Goal: Find specific page/section: Find specific page/section

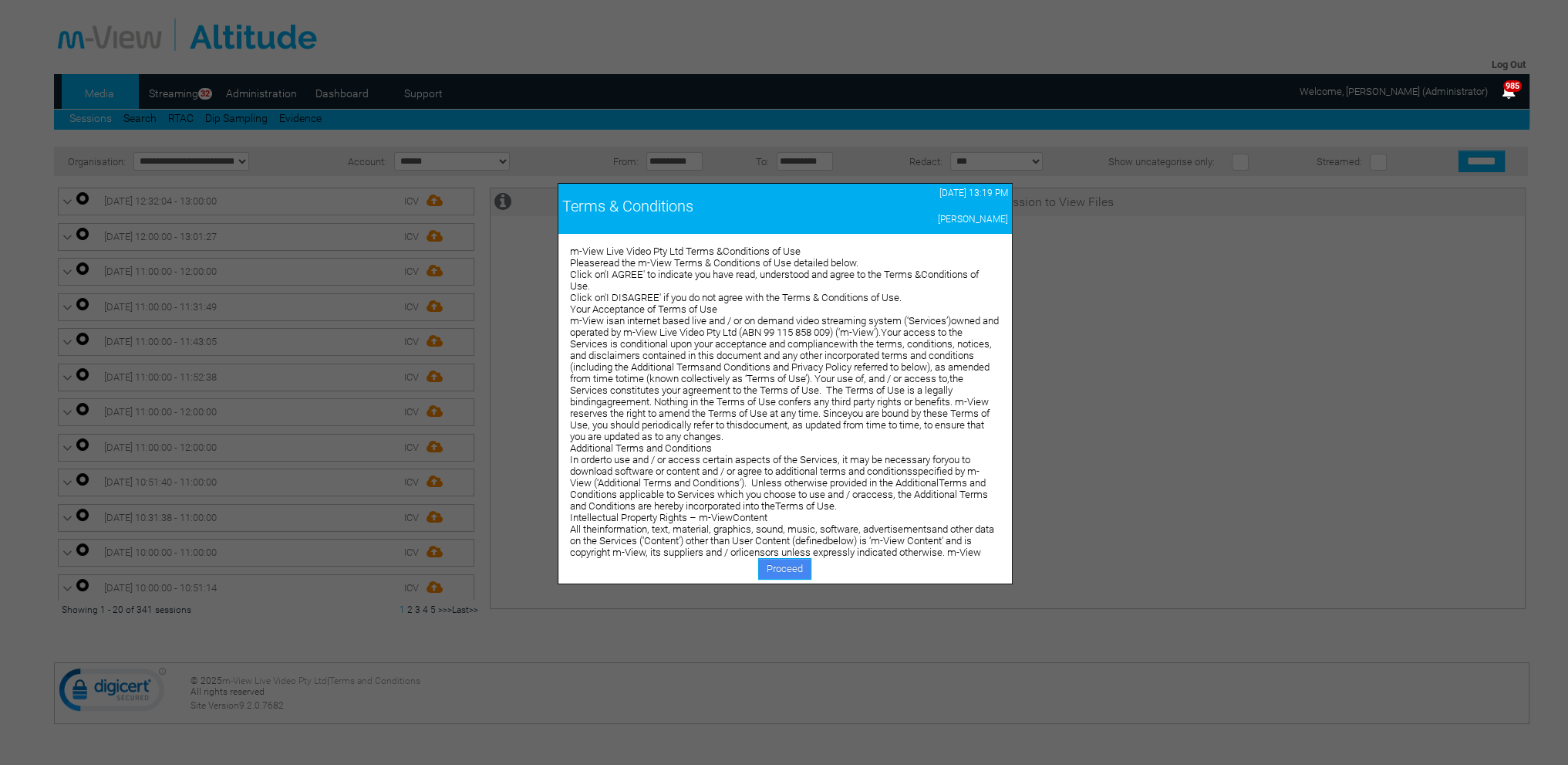
click at [775, 561] on link "Proceed" at bounding box center [784, 569] width 53 height 22
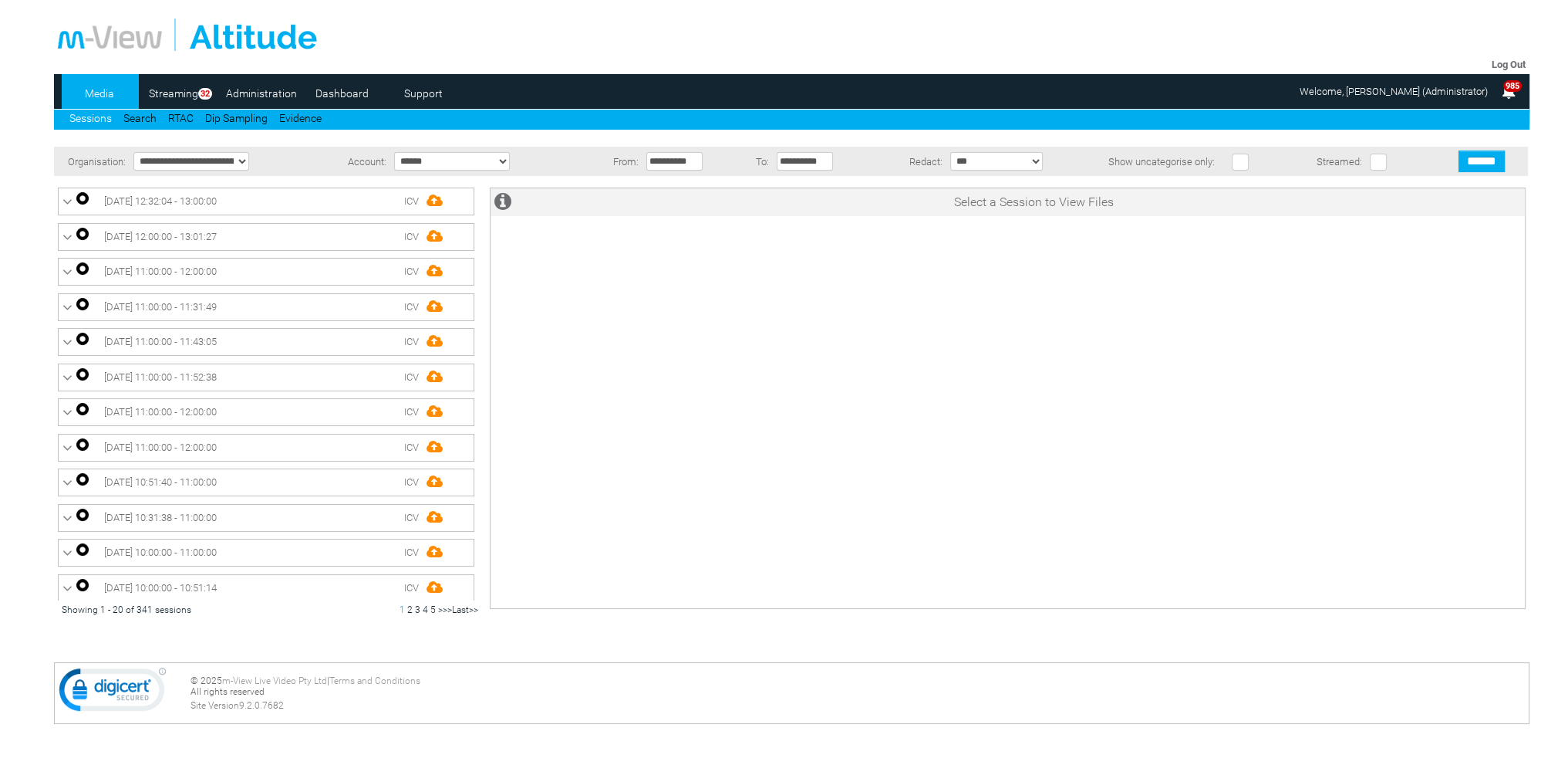
click at [353, 95] on link "Dashboard" at bounding box center [342, 93] width 75 height 24
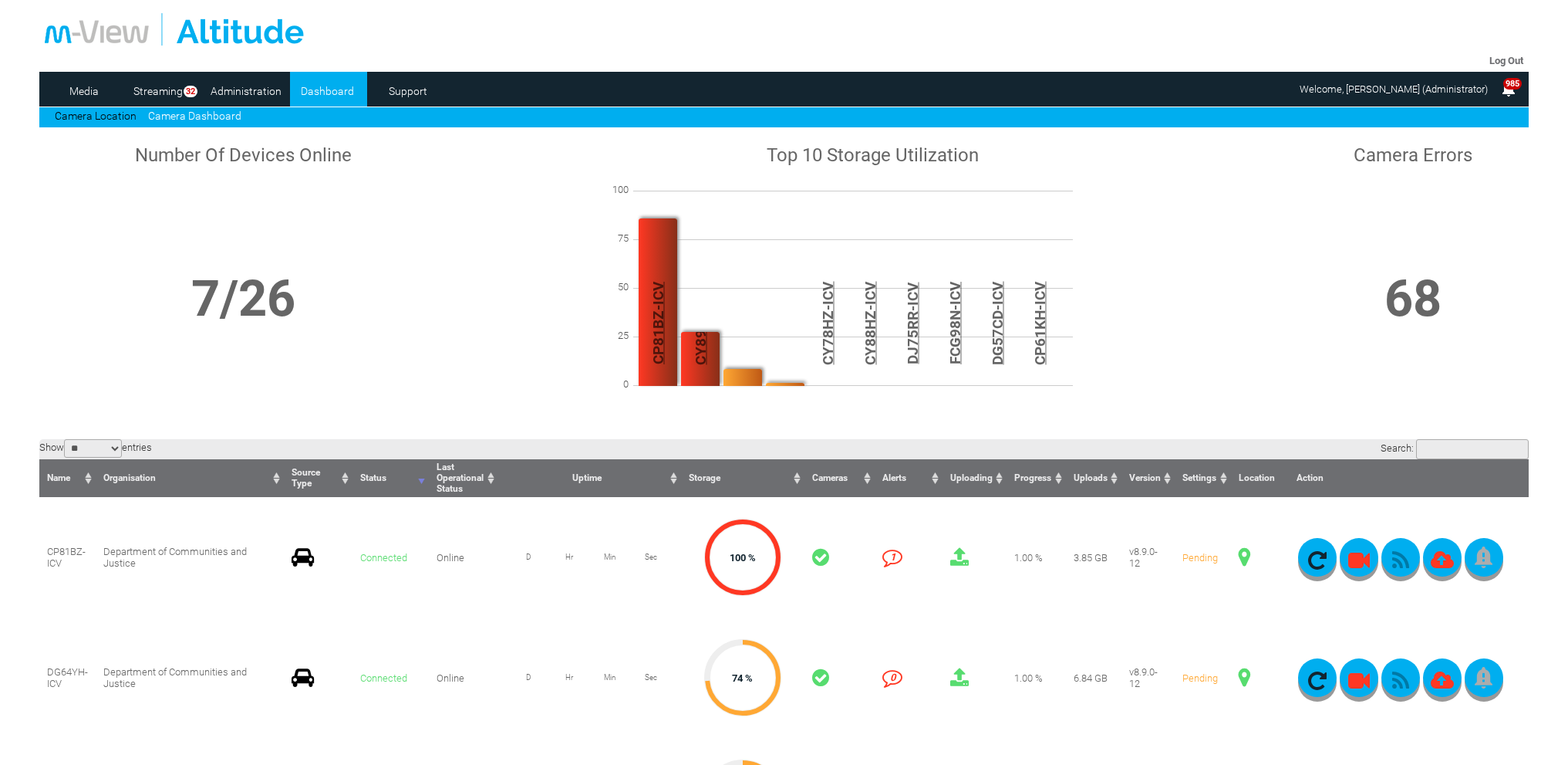
scroll to position [463, 0]
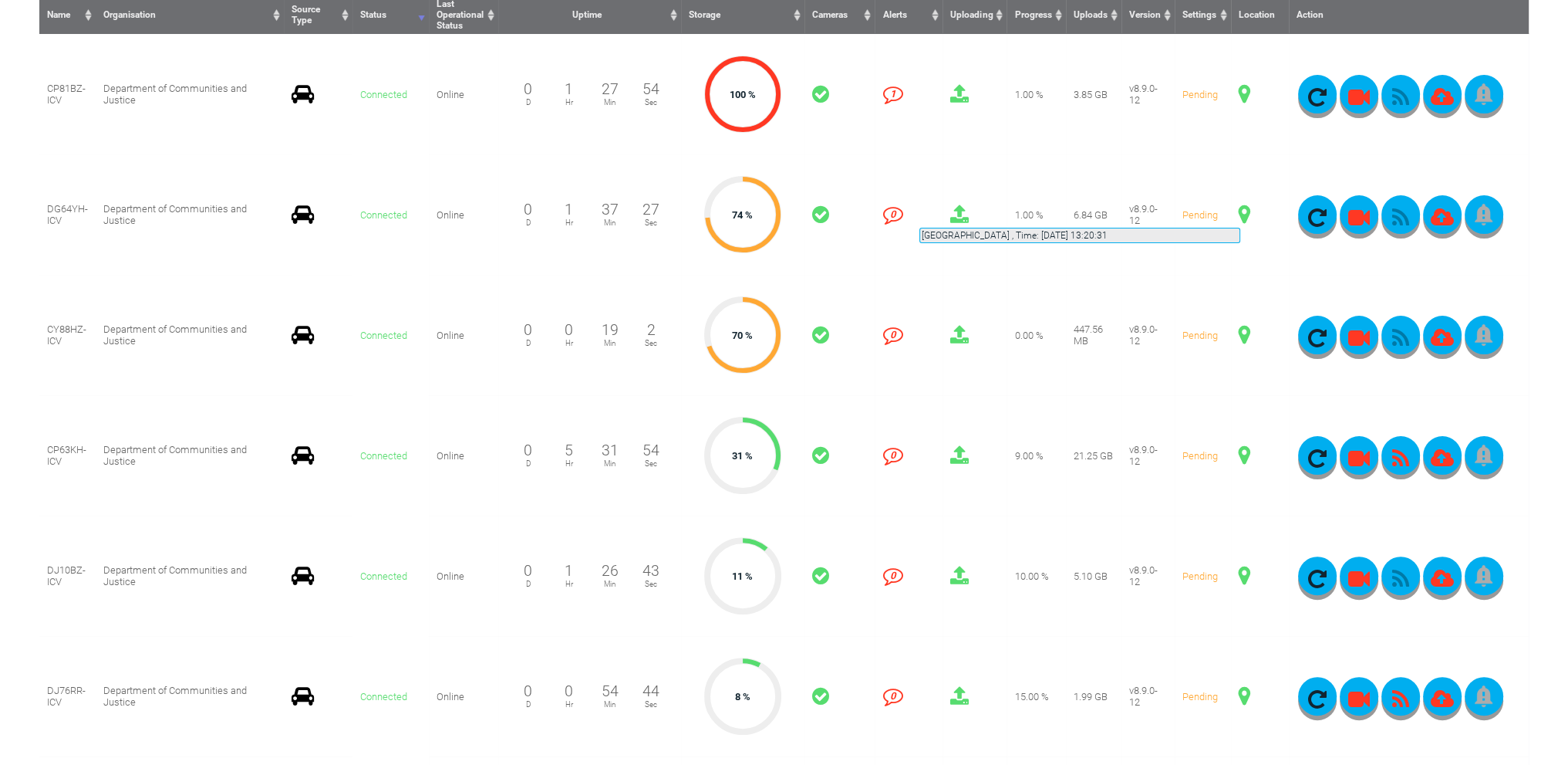
click at [1240, 209] on span at bounding box center [1245, 214] width 12 height 20
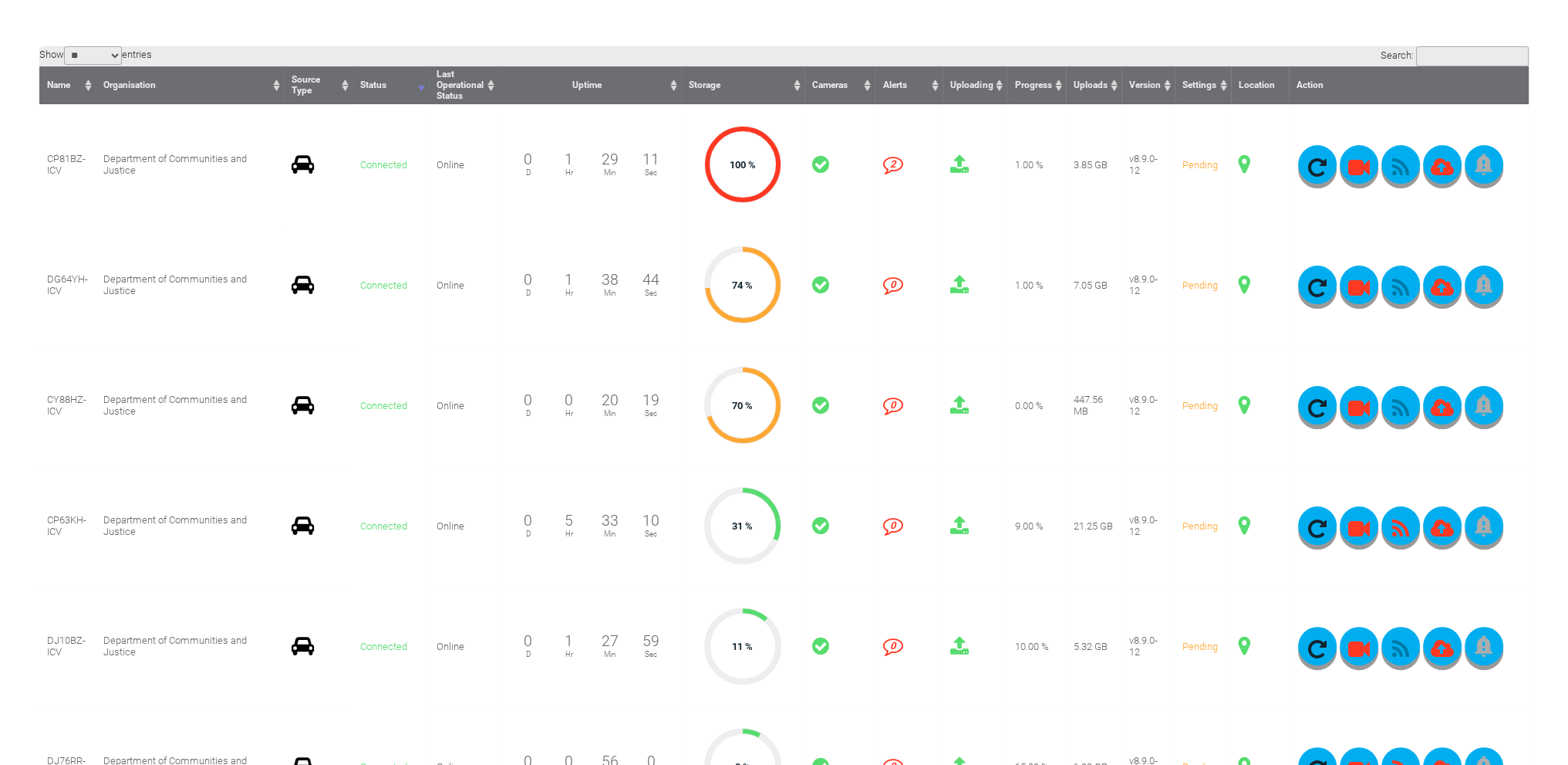
scroll to position [386, 0]
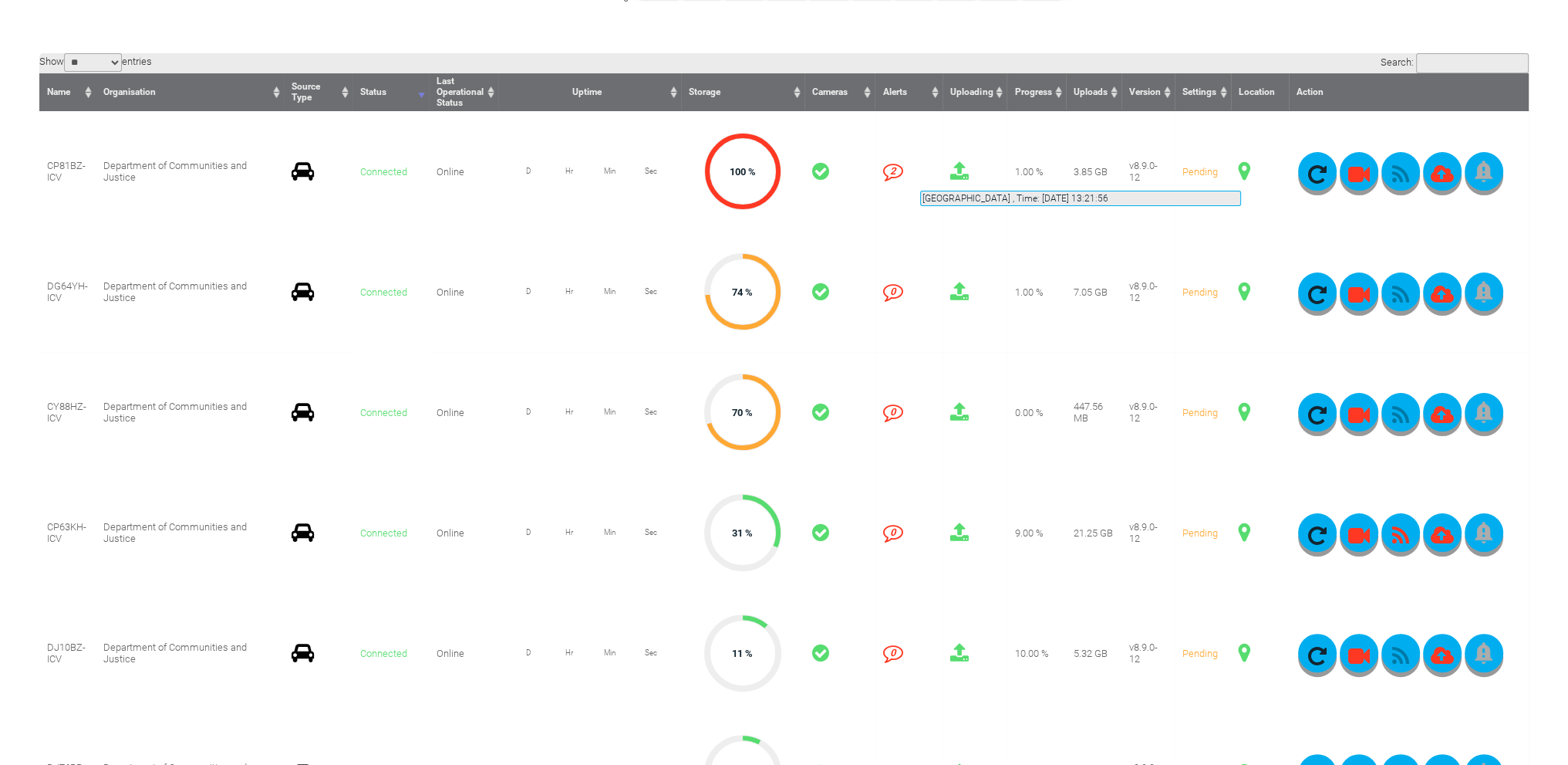
click at [1241, 172] on span at bounding box center [1245, 171] width 12 height 20
